Goal: Contribute content

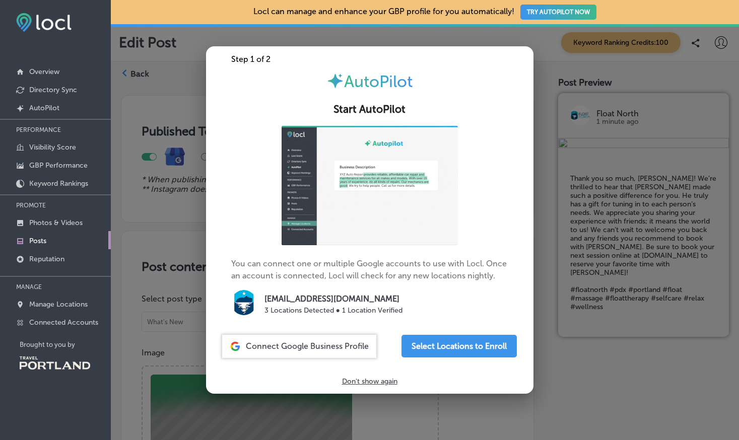
click at [369, 383] on p "Don't show again" at bounding box center [369, 381] width 55 height 9
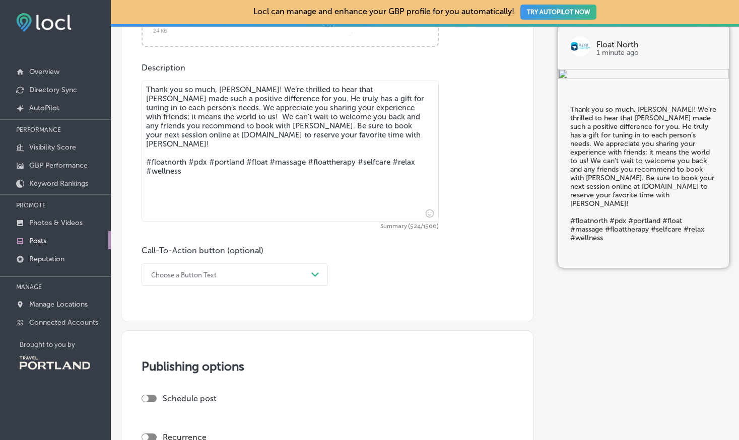
scroll to position [499, 0]
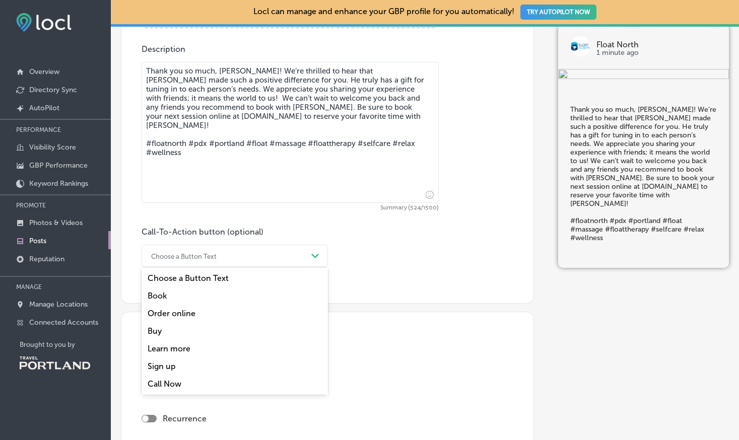
drag, startPoint x: 248, startPoint y: 253, endPoint x: 233, endPoint y: 285, distance: 34.7
click at [248, 253] on div "Choose a Button Text" at bounding box center [226, 256] width 161 height 16
click at [221, 298] on div "Book" at bounding box center [234, 296] width 186 height 18
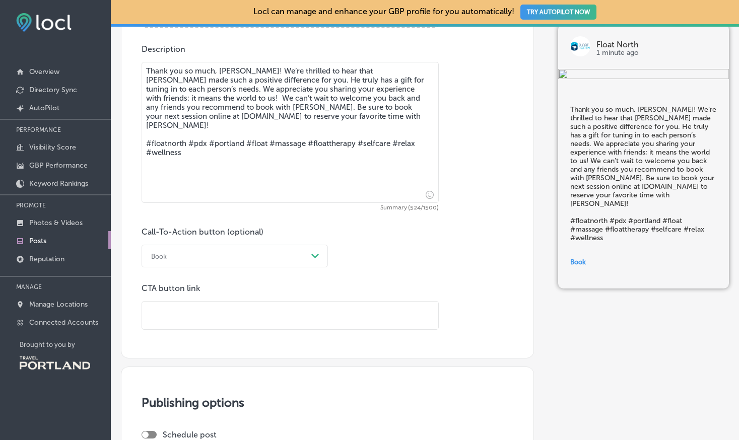
click at [213, 318] on input "text" at bounding box center [290, 316] width 296 height 28
paste input "[URL][DOMAIN_NAME]"
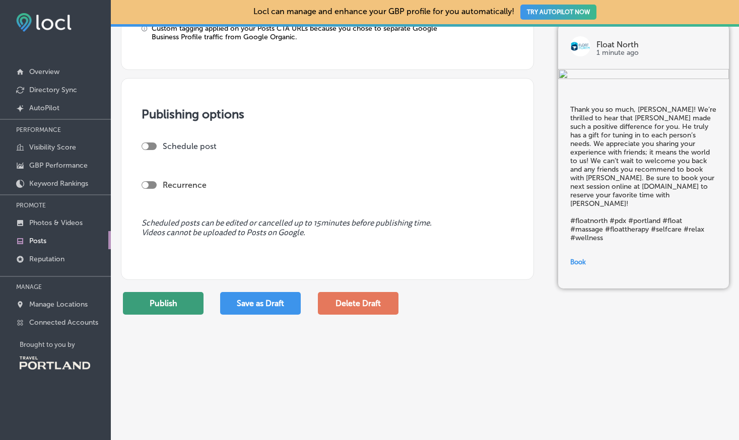
scroll to position [824, 0]
type input "[URL][DOMAIN_NAME]"
click at [168, 304] on button "Publish" at bounding box center [163, 303] width 81 height 23
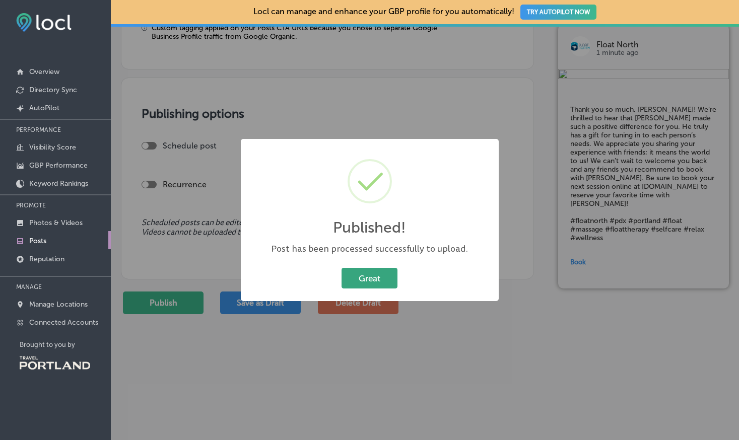
click at [360, 280] on button "Great" at bounding box center [369, 278] width 56 height 21
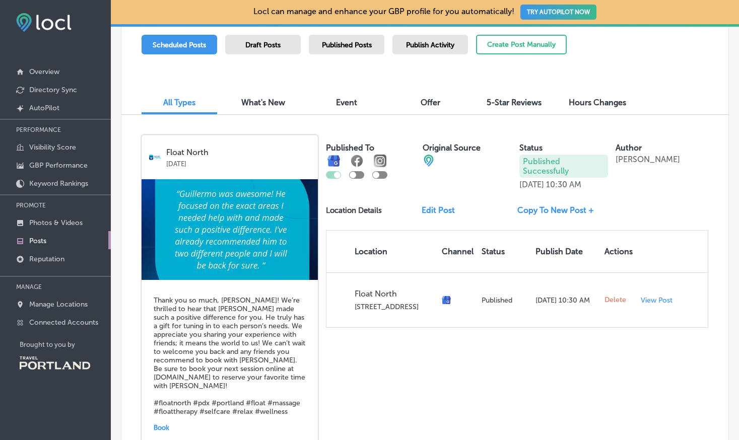
scroll to position [261, 0]
